Goal: Task Accomplishment & Management: Manage account settings

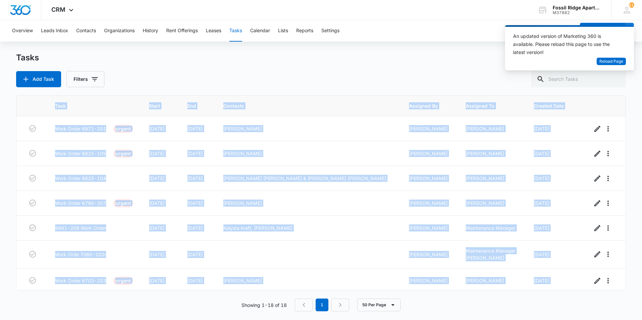
scroll to position [243, 0]
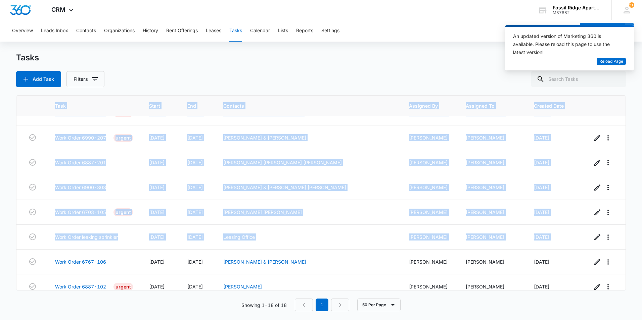
drag, startPoint x: 0, startPoint y: 0, endPoint x: 5, endPoint y: 179, distance: 178.8
click at [5, 179] on main "Tasks Add Task Filters Task Start End Contacts Assigned By Assigned To Created …" at bounding box center [321, 185] width 642 height 267
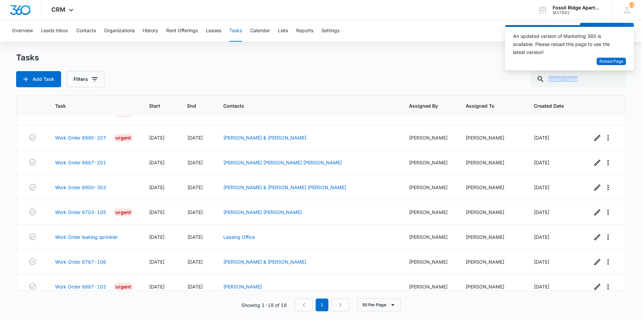
click at [5, 179] on main "Tasks Add Task Filters Task Start End Contacts Assigned By Assigned To Created …" at bounding box center [321, 185] width 642 height 267
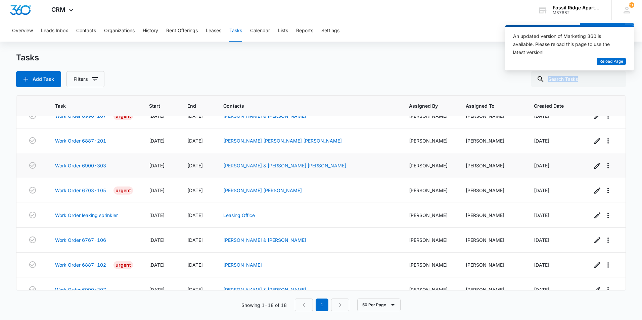
scroll to position [276, 0]
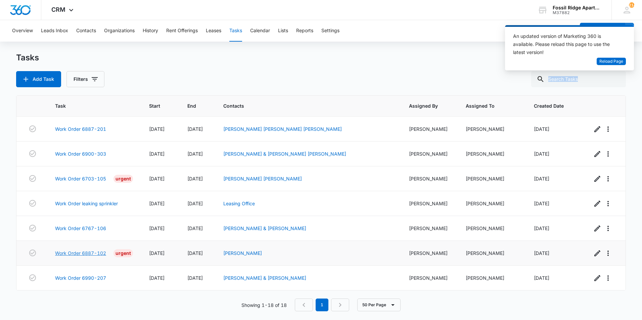
click at [87, 250] on link "Work Order 6887-102" at bounding box center [80, 253] width 51 height 7
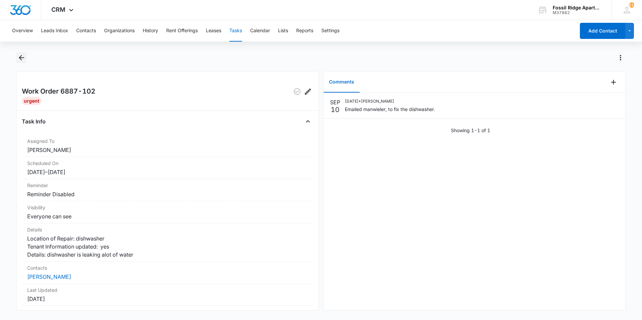
click at [24, 56] on icon "Back" at bounding box center [21, 58] width 8 height 8
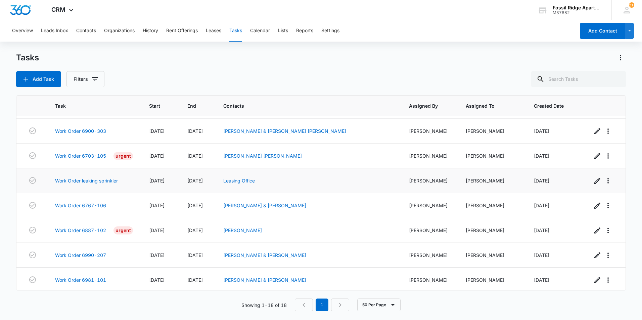
scroll to position [276, 0]
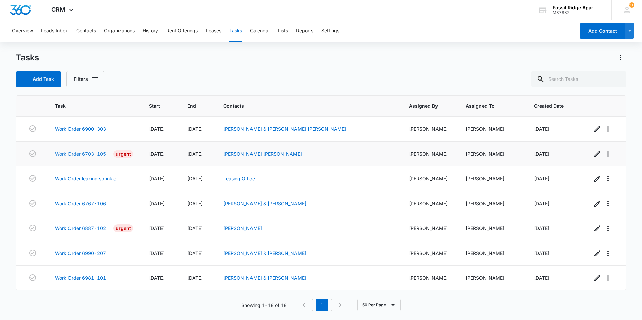
click at [73, 154] on link "Work Order 6703-105" at bounding box center [80, 154] width 51 height 7
